Goal: Register for event/course

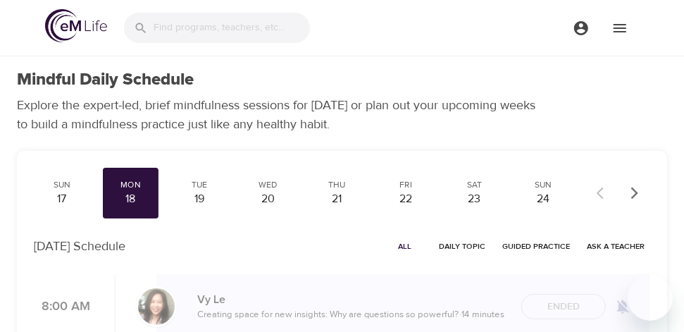
click at [168, 187] on div "Sun 17 Mon 18 Tue 19 Wed 20 Thu 21 Fri 22 Sat 23 Sun 24 Mon 25 Tue 26 Wed 27 Th…" at bounding box center [302, 193] width 537 height 51
click at [179, 187] on div "Tue" at bounding box center [199, 185] width 45 height 12
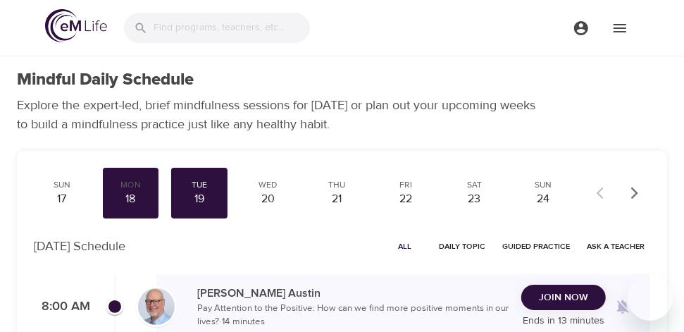
click at [551, 310] on div "Join Now Ends in 13 minutes" at bounding box center [563, 306] width 84 height 44
click at [551, 296] on span "Join Now" at bounding box center [563, 298] width 49 height 18
